Goal: Task Accomplishment & Management: Manage account settings

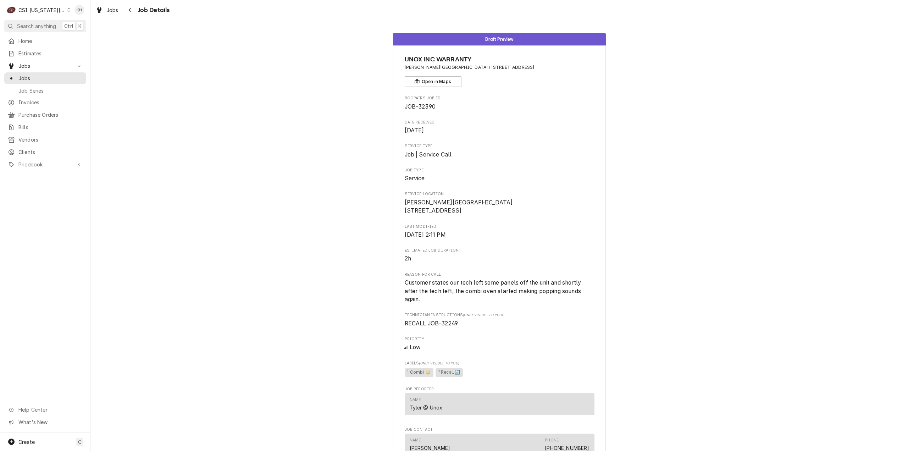
click at [40, 70] on div "Jobs Jobs Job Series" at bounding box center [45, 78] width 82 height 36
click at [26, 75] on span "Jobs" at bounding box center [50, 78] width 64 height 7
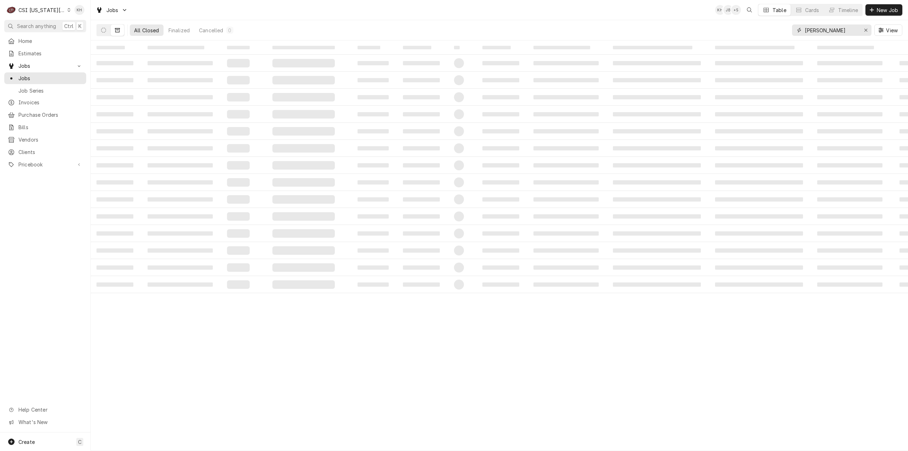
drag, startPoint x: 823, startPoint y: 30, endPoint x: 718, endPoint y: 40, distance: 106.2
click at [718, 40] on div "Jobs KH JB + 5 Table Cards Timeline New Job All Closed Finalized Cancelled 0 ja…" at bounding box center [500, 225] width 818 height 451
type input "andys"
click at [108, 26] on button "Dynamic Content Wrapper" at bounding box center [103, 29] width 13 height 11
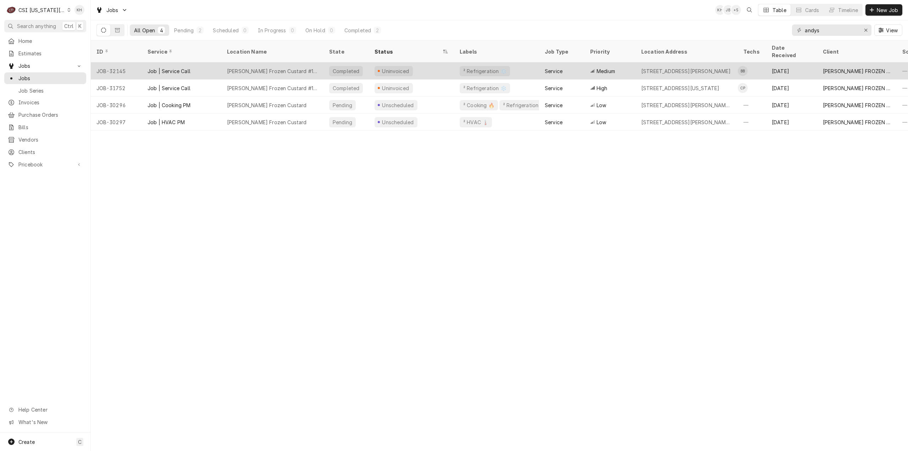
click at [299, 62] on div "Andys Frozen Custard #168" at bounding box center [272, 70] width 102 height 17
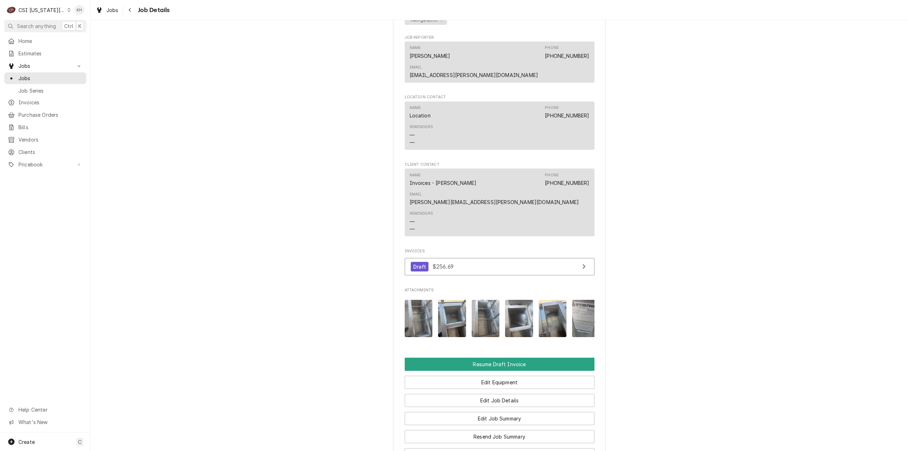
scroll to position [650, 0]
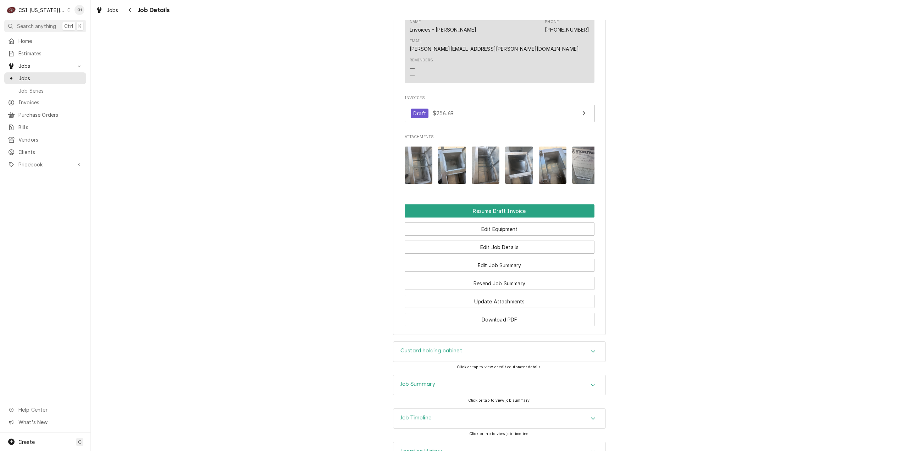
click at [443, 375] on div "Job Summary" at bounding box center [500, 385] width 212 height 20
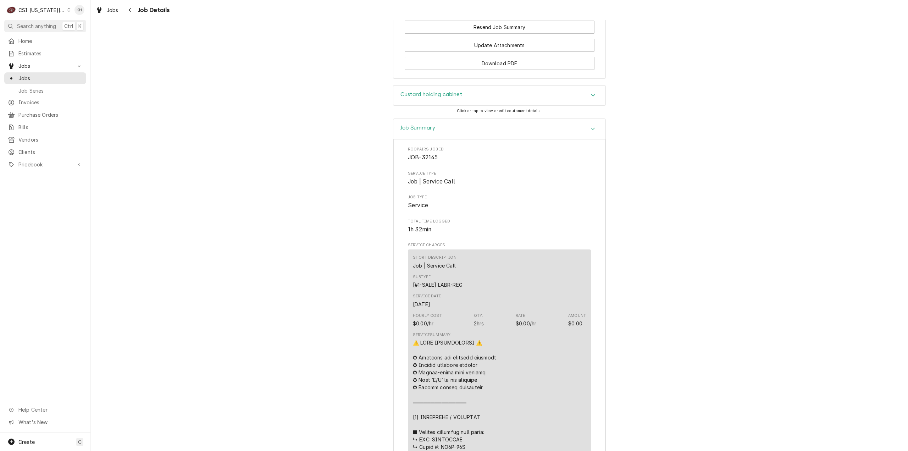
scroll to position [820, 0]
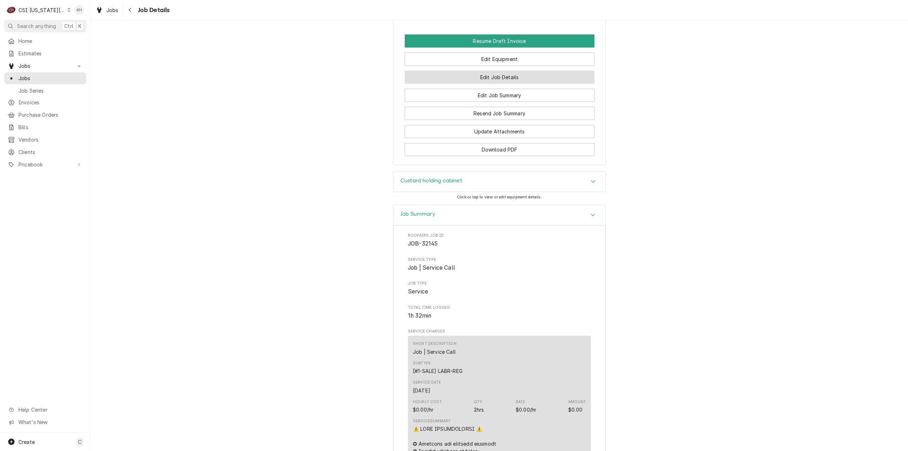
drag, startPoint x: 441, startPoint y: 192, endPoint x: 450, endPoint y: 219, distance: 27.8
click at [441, 205] on div "Job Summary" at bounding box center [500, 215] width 212 height 20
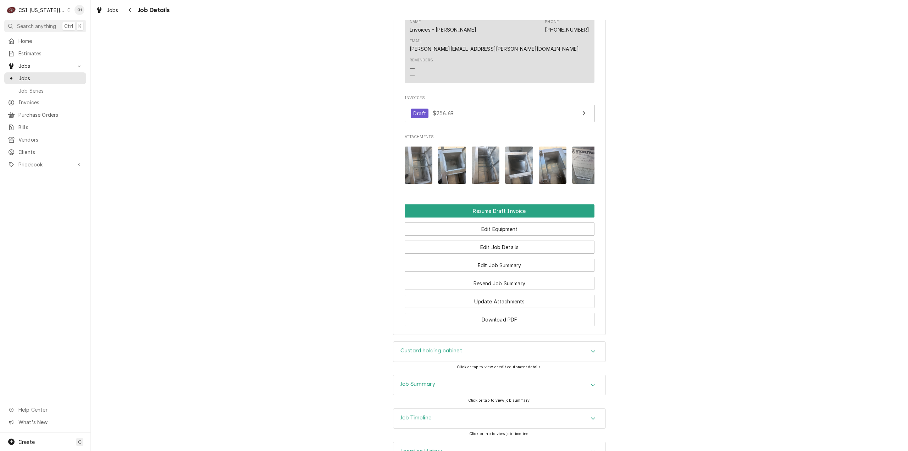
click at [489, 342] on div "Custard holding cabinet" at bounding box center [500, 352] width 212 height 20
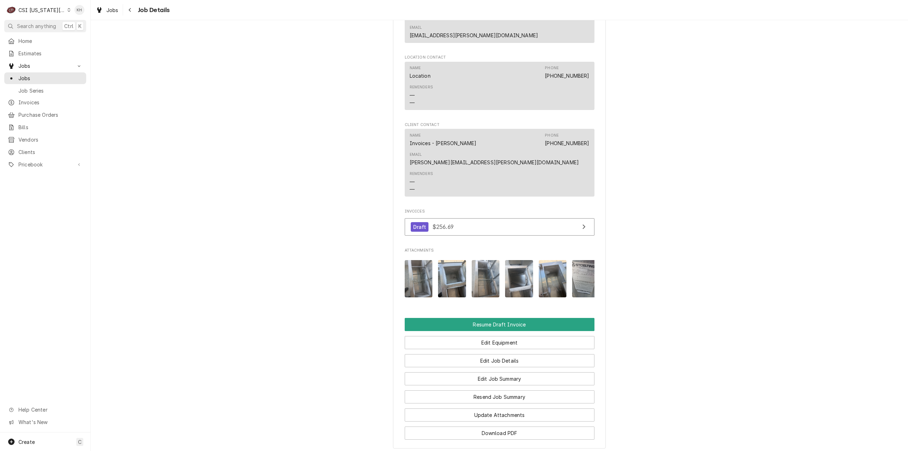
scroll to position [568, 0]
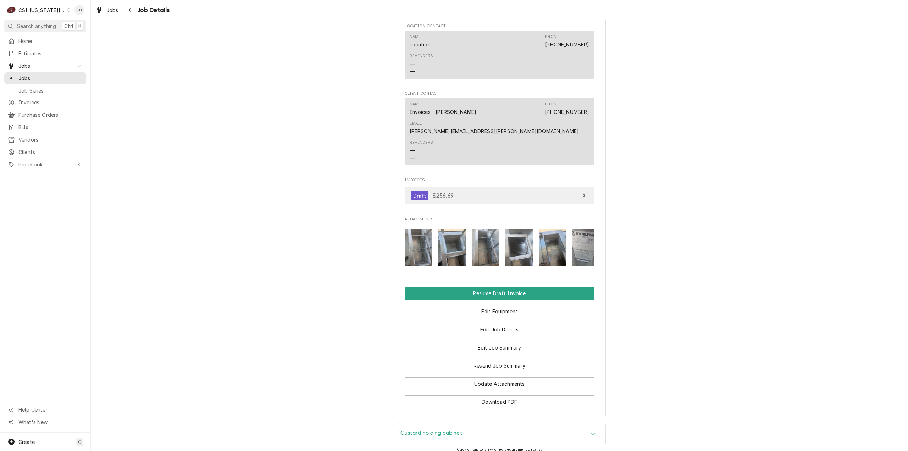
click at [448, 192] on span "$256.69" at bounding box center [443, 195] width 21 height 7
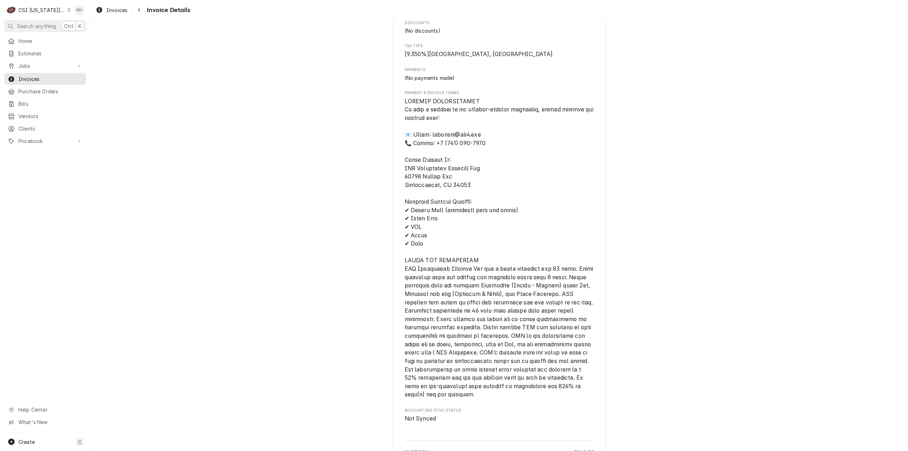
scroll to position [922, 0]
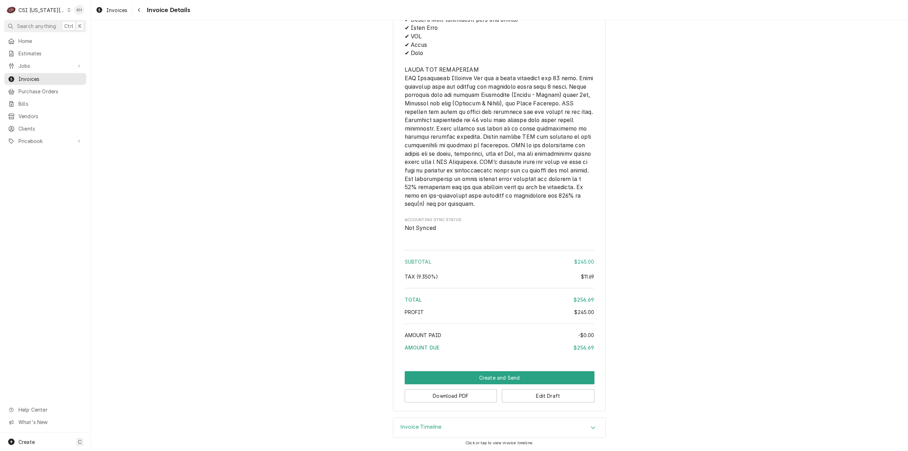
click at [457, 424] on div "Invoice Timeline" at bounding box center [500, 428] width 212 height 20
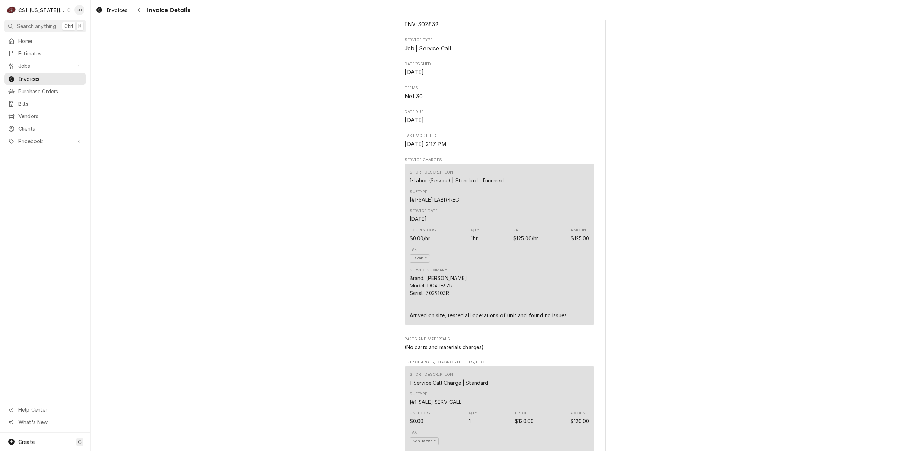
scroll to position [248, 0]
click at [752, 165] on div "Draft Preview Sender CSI [US_STATE] City CSI Commercial Services [STREET_ADDRES…" at bounding box center [500, 420] width 818 height 1297
click at [171, 229] on div "Draft Preview Sender CSI [US_STATE] City CSI Commercial Services [STREET_ADDRES…" at bounding box center [500, 420] width 818 height 1297
